Goal: Information Seeking & Learning: Learn about a topic

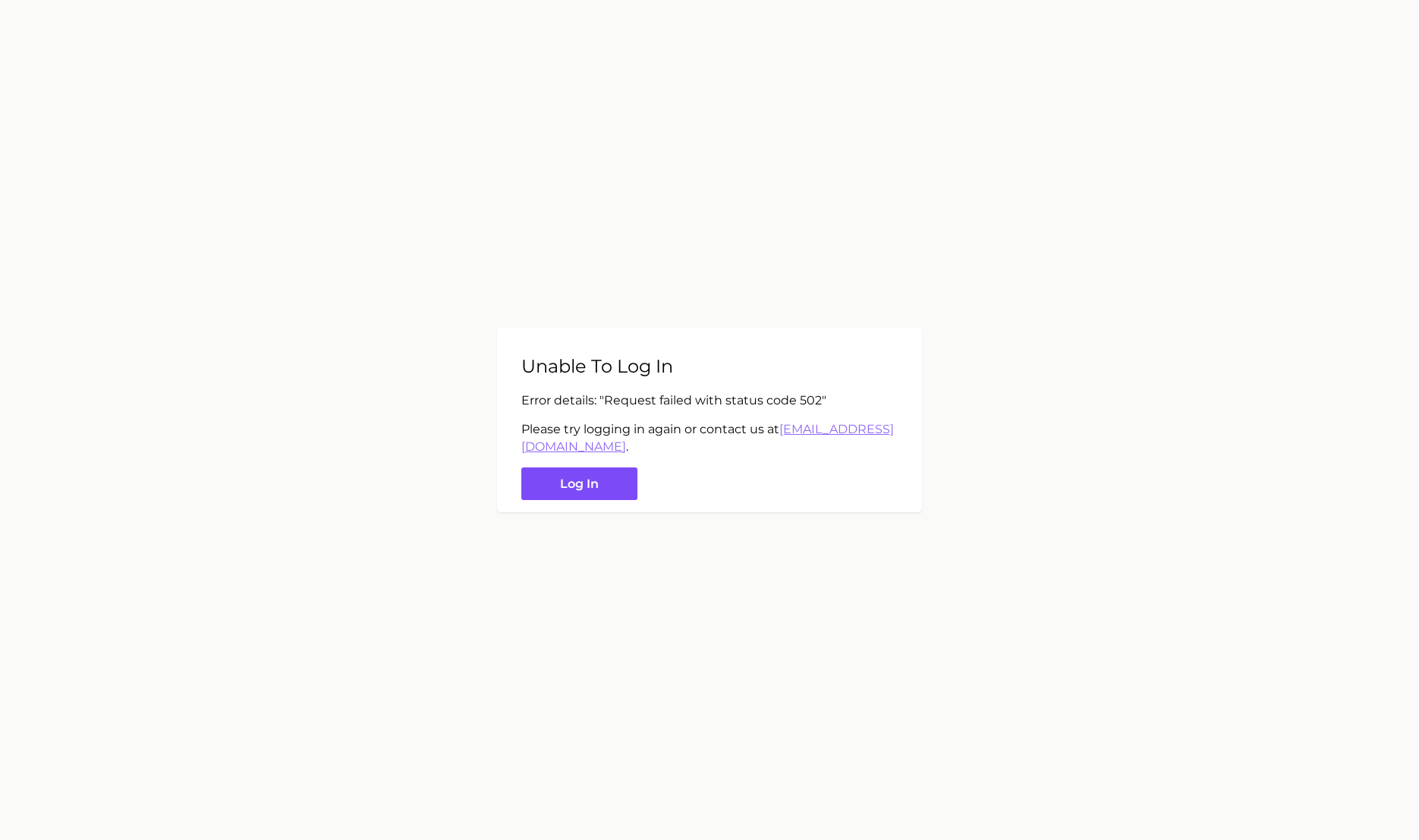
click at [601, 485] on button "Log in" at bounding box center [579, 484] width 116 height 33
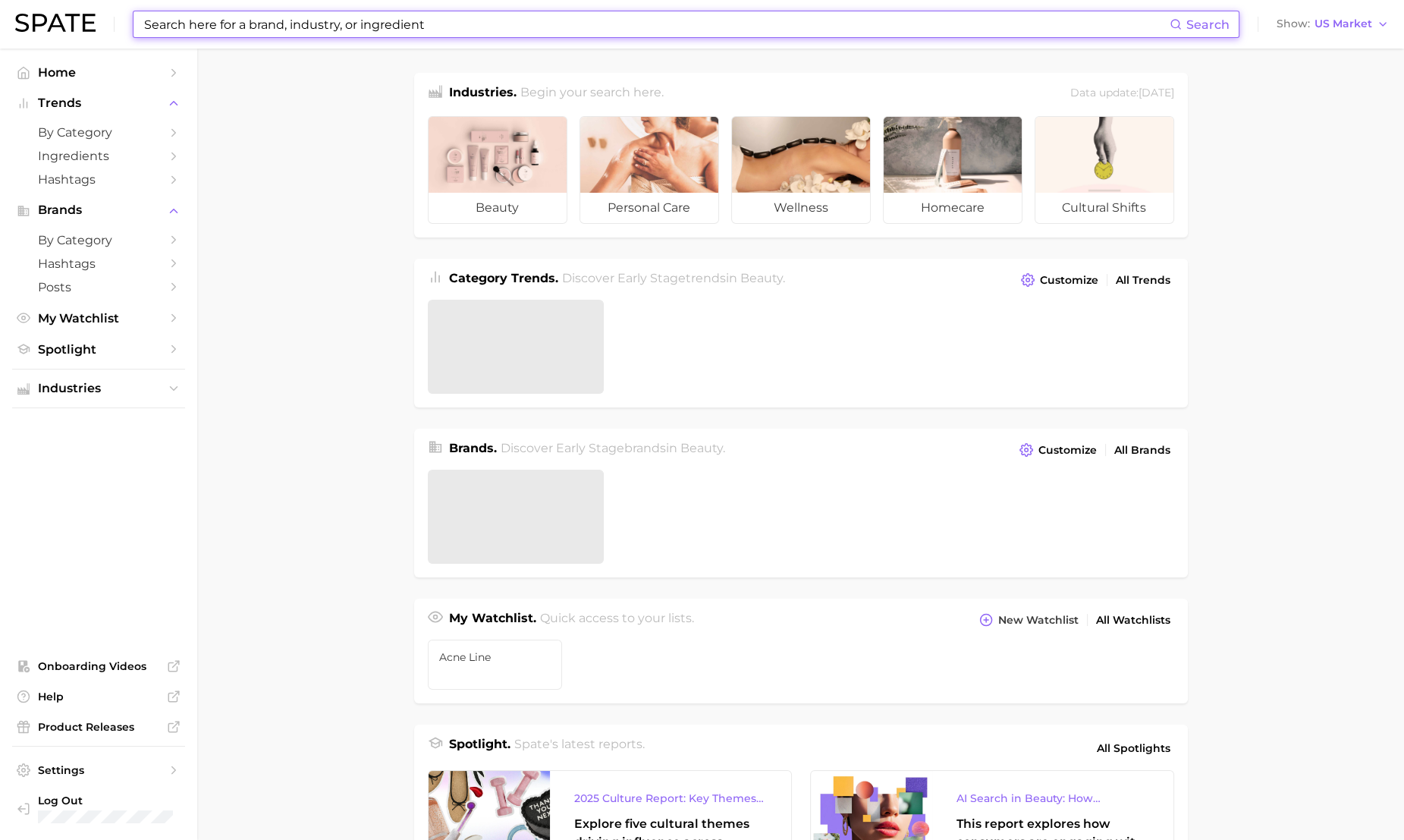
click at [432, 33] on input at bounding box center [656, 24] width 1027 height 26
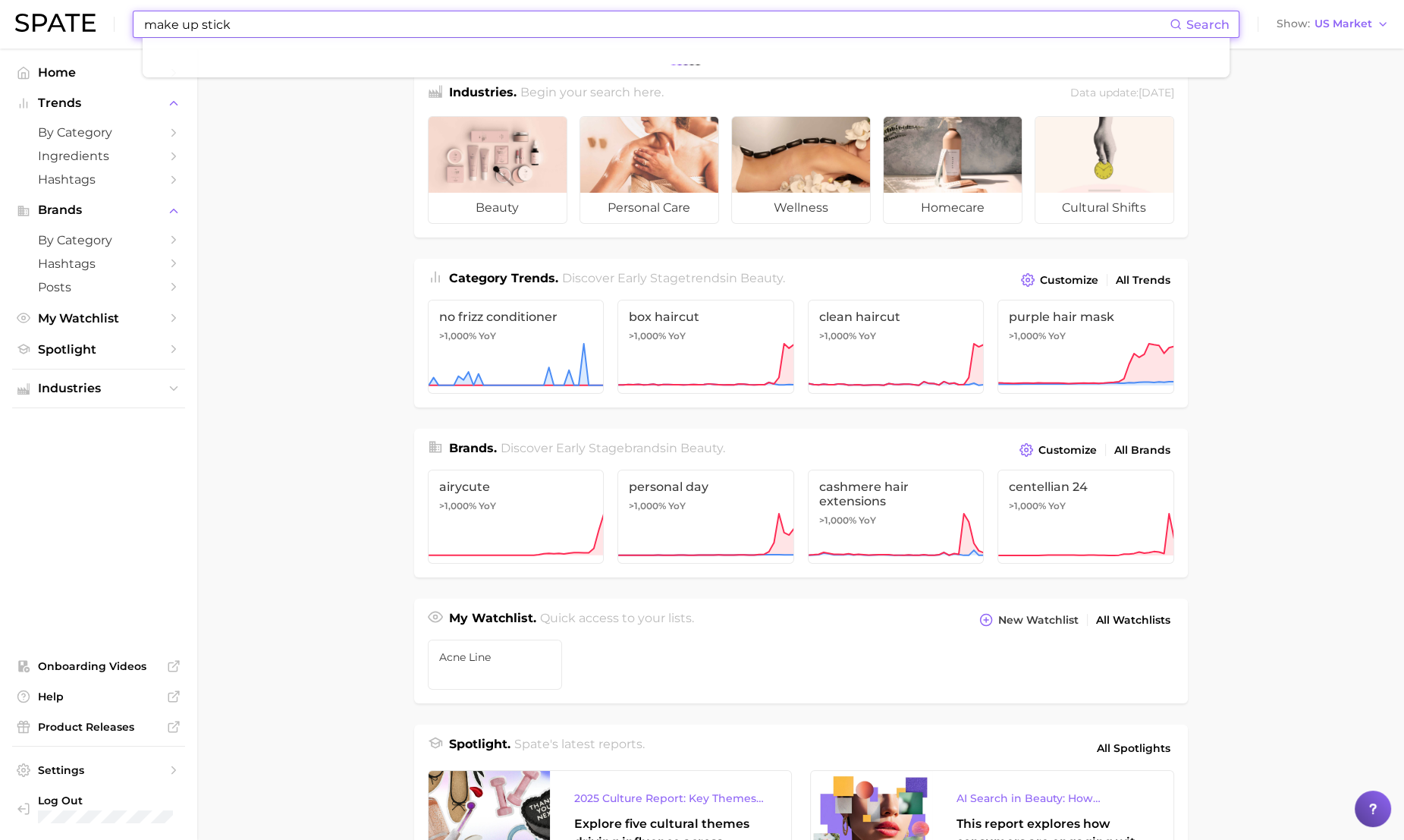
type input "make up stick"
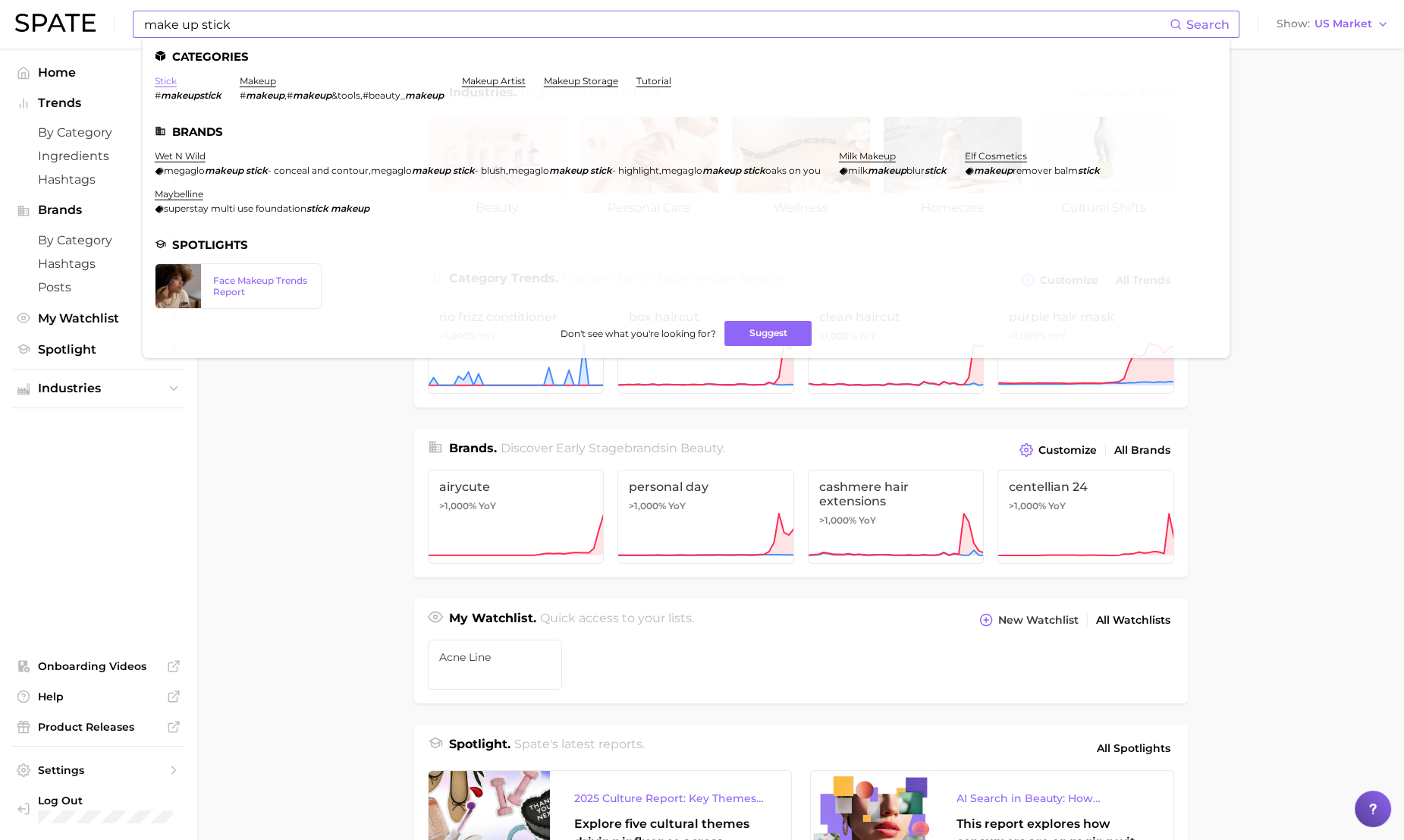
click at [157, 86] on link "stick" at bounding box center [166, 80] width 22 height 11
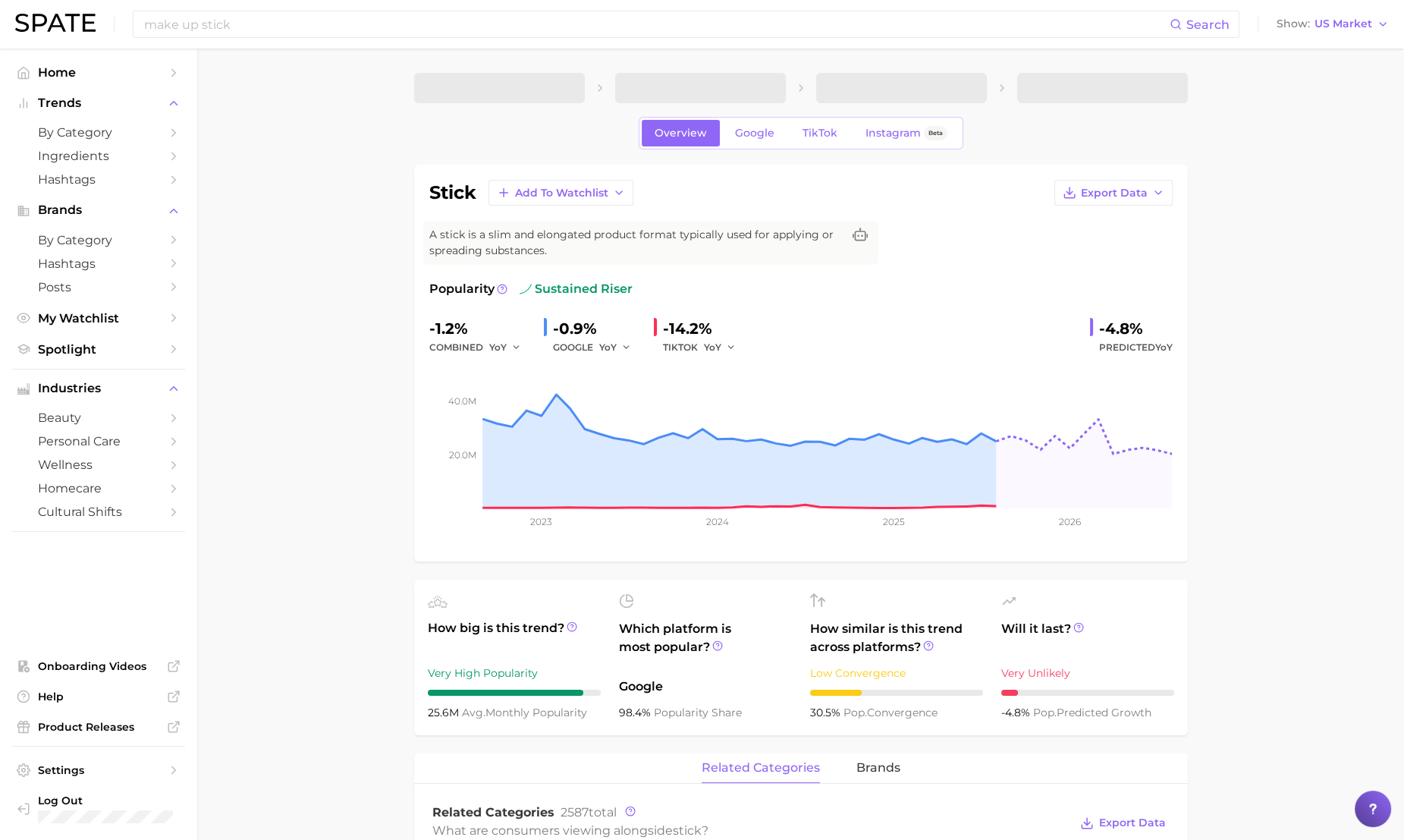
click at [157, 86] on ul "Home Trends by Category Ingredients Hashtags Brands by Category Hashtags Posts …" at bounding box center [98, 210] width 173 height 300
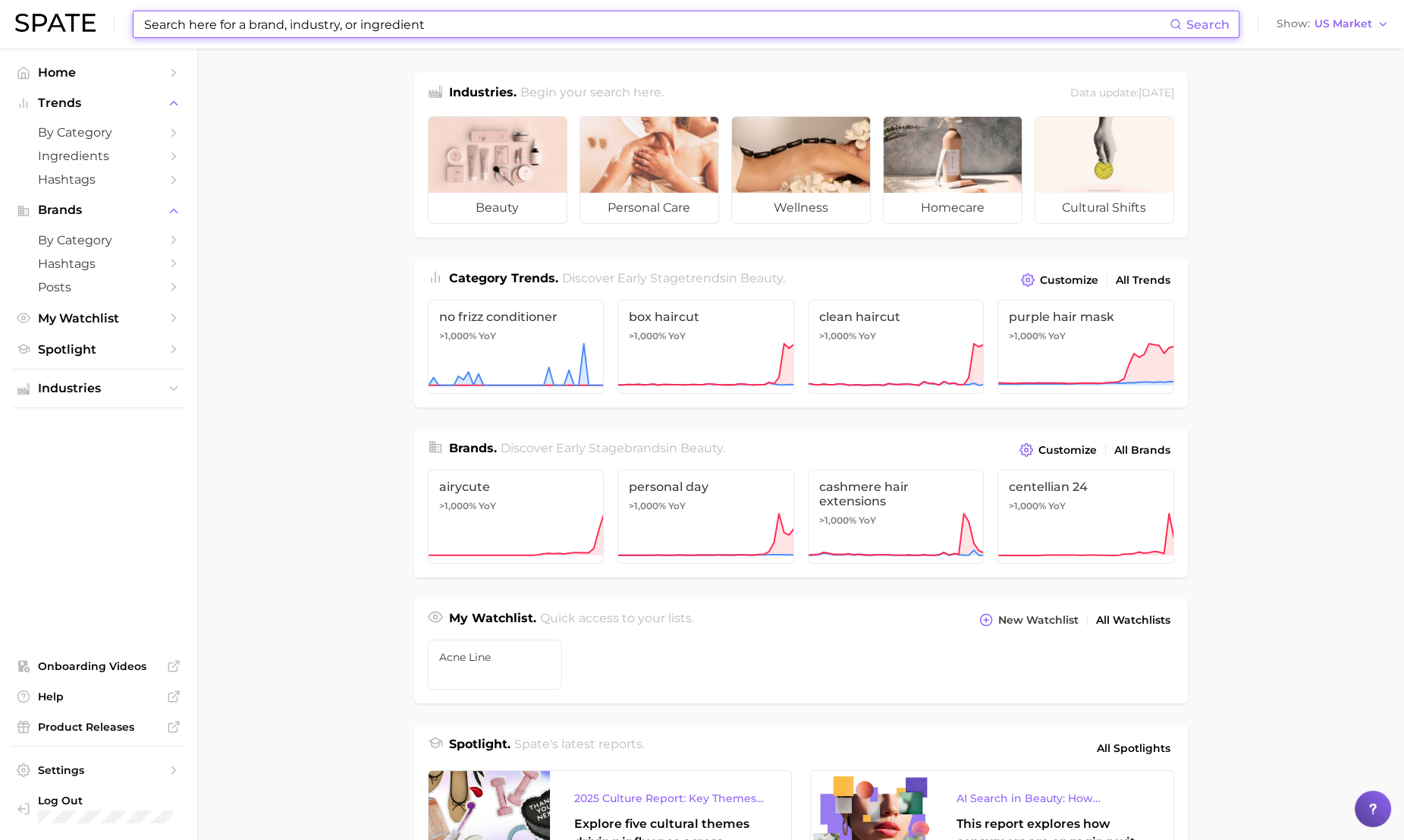
click at [245, 24] on input at bounding box center [656, 24] width 1027 height 26
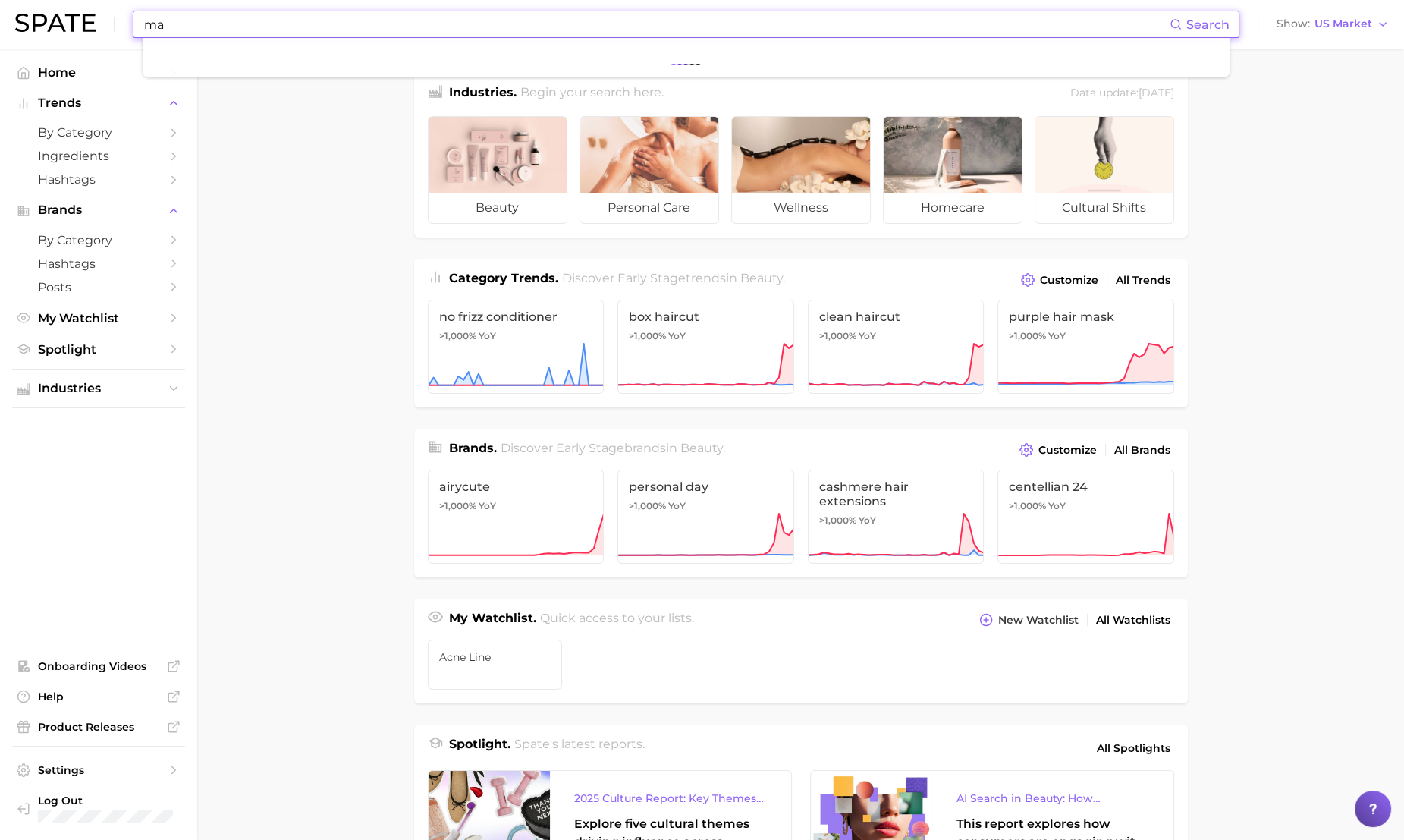
type input "m"
type input "b"
type input "make up stick for older women"
click at [1219, 23] on span "Search" at bounding box center [1208, 24] width 43 height 14
click at [1115, 29] on input "make up stick for older women" at bounding box center [656, 24] width 1027 height 26
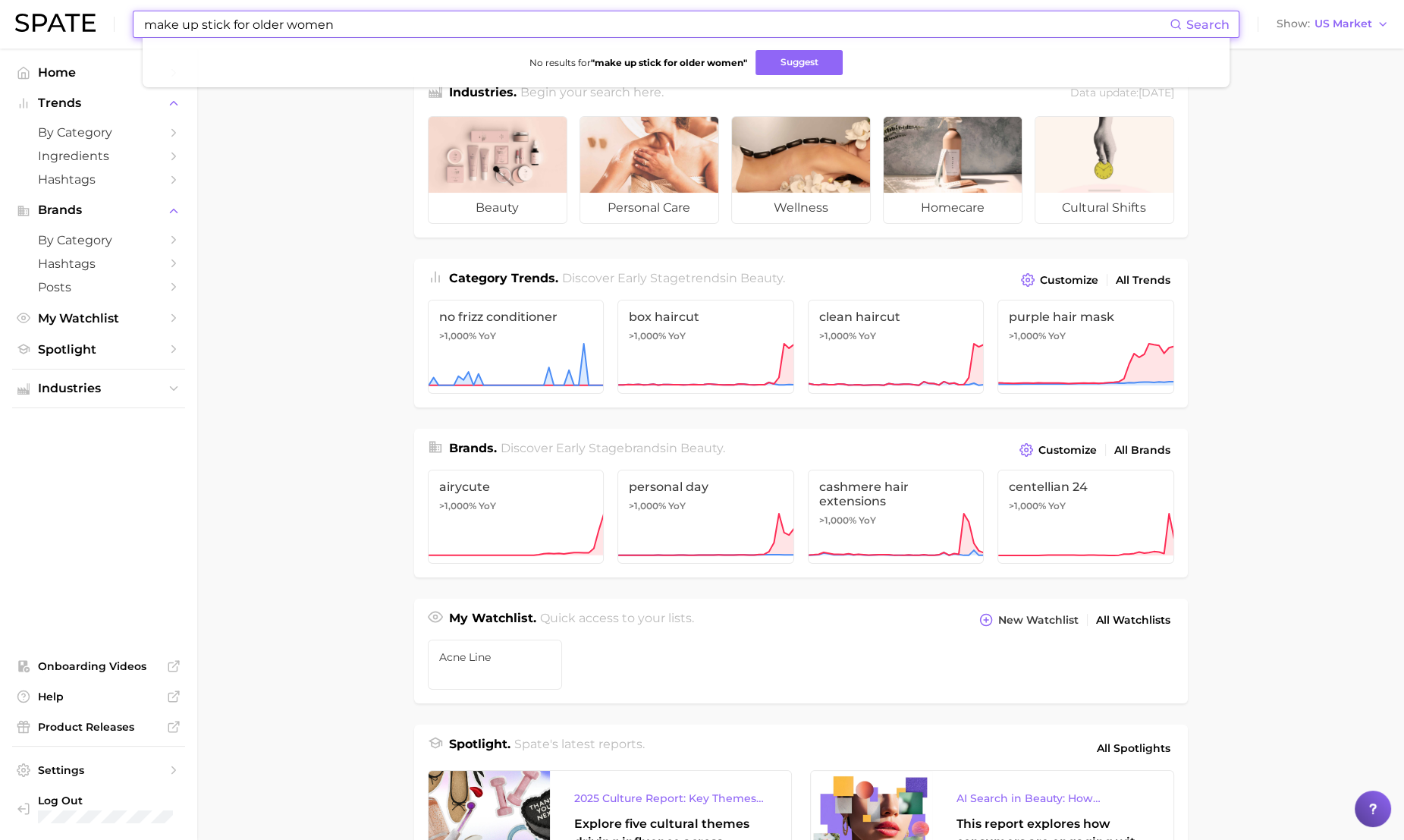
click at [733, 28] on input "make up stick for older women" at bounding box center [656, 24] width 1027 height 26
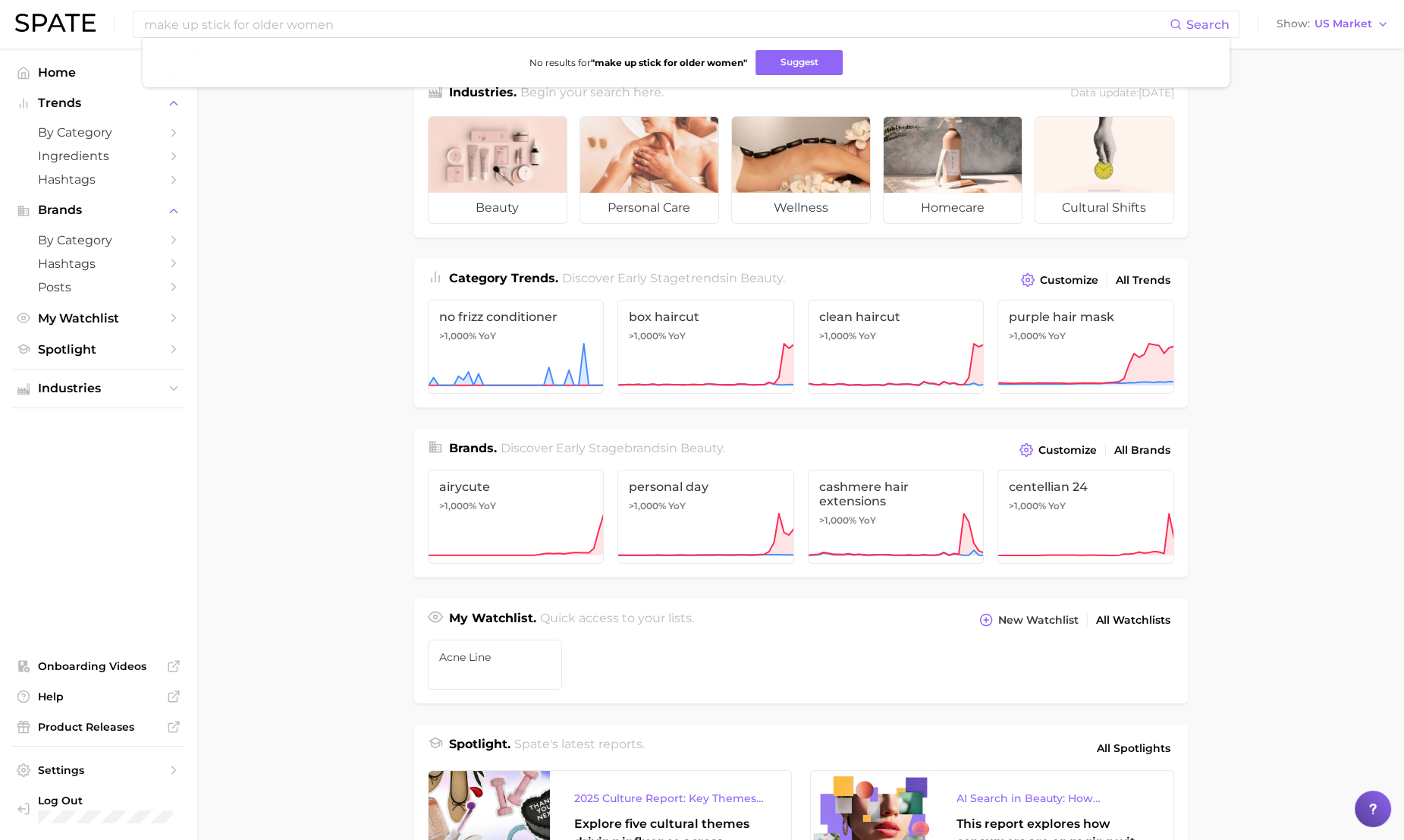
click at [320, 205] on main "Industries. Begin your search here. Data update: August 31st, 2025 beauty perso…" at bounding box center [801, 641] width 1207 height 1184
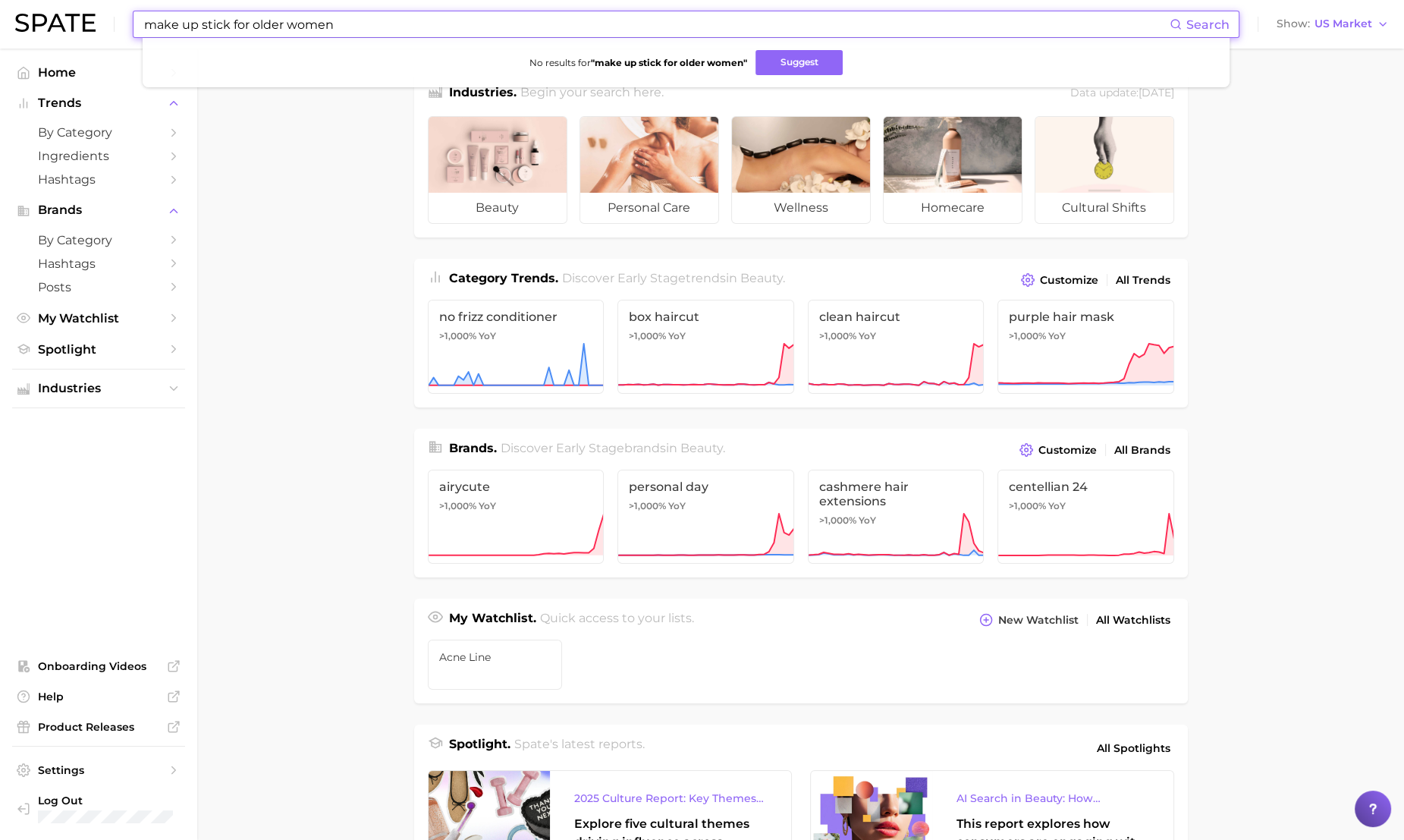
click at [355, 22] on input "make up stick for older women" at bounding box center [656, 24] width 1027 height 26
click at [377, 28] on input "make up stick for older women" at bounding box center [656, 24] width 1027 height 26
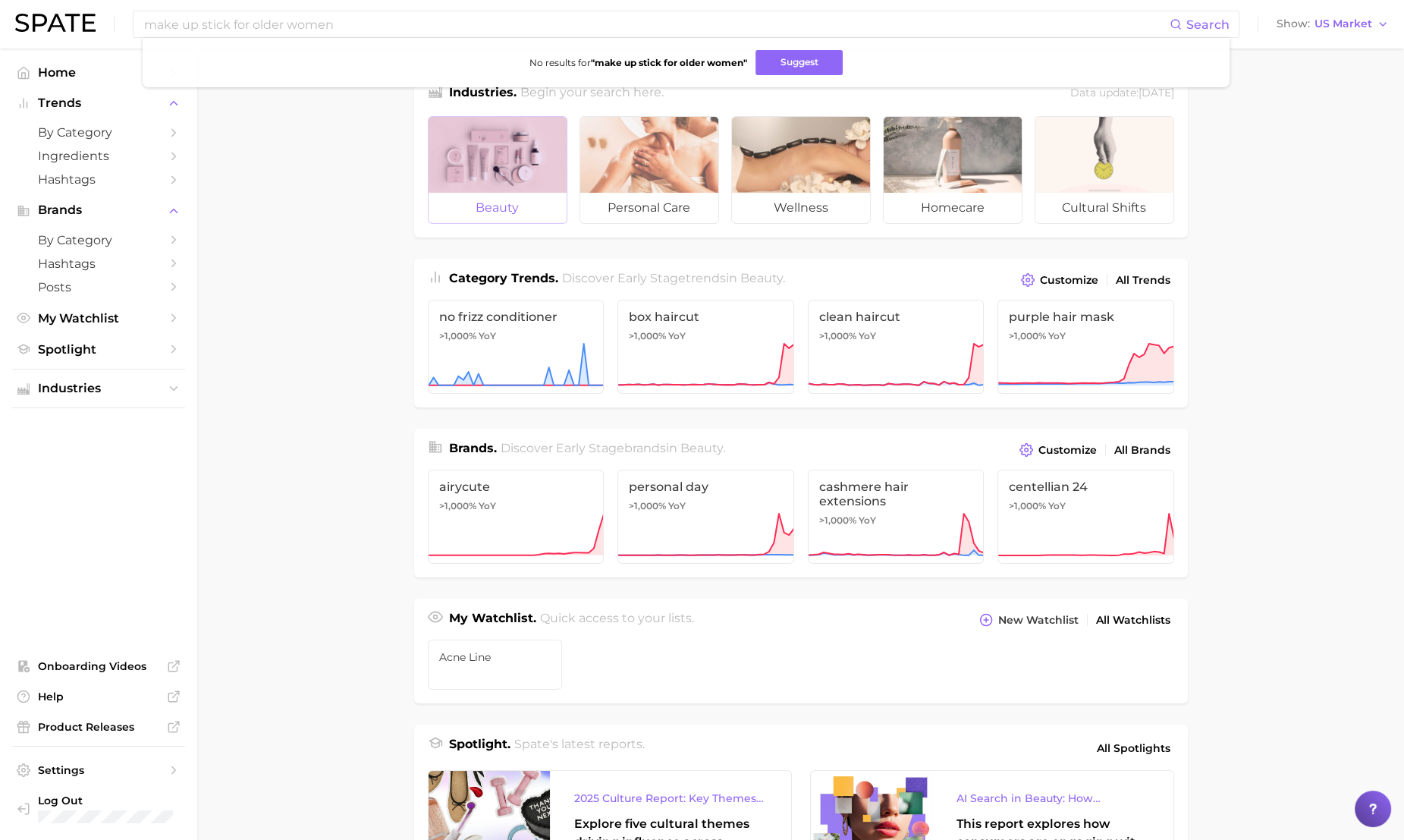
click at [520, 181] on div at bounding box center [498, 154] width 138 height 76
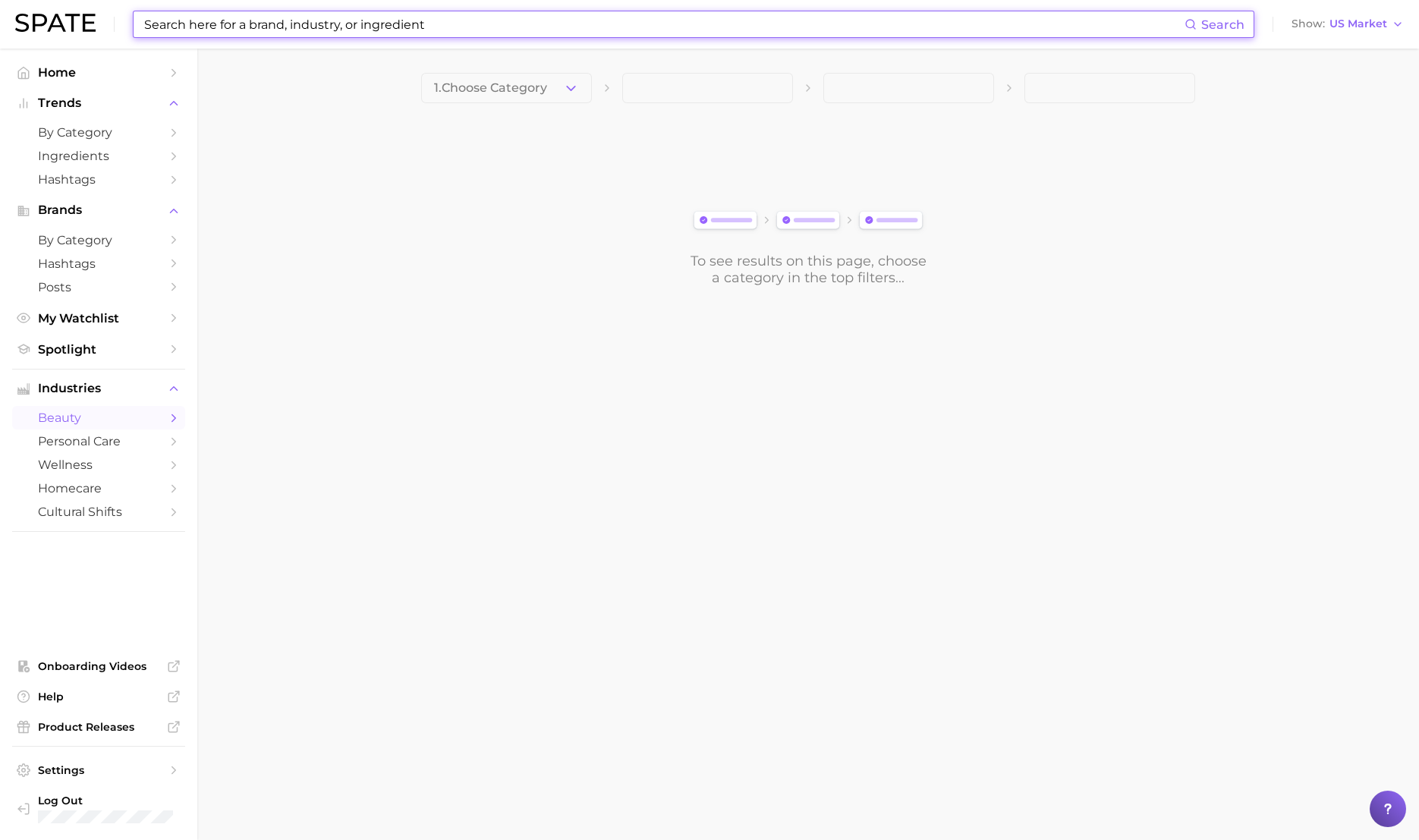
click at [407, 26] on input at bounding box center [662, 24] width 1041 height 26
